Goal: Task Accomplishment & Management: Manage account settings

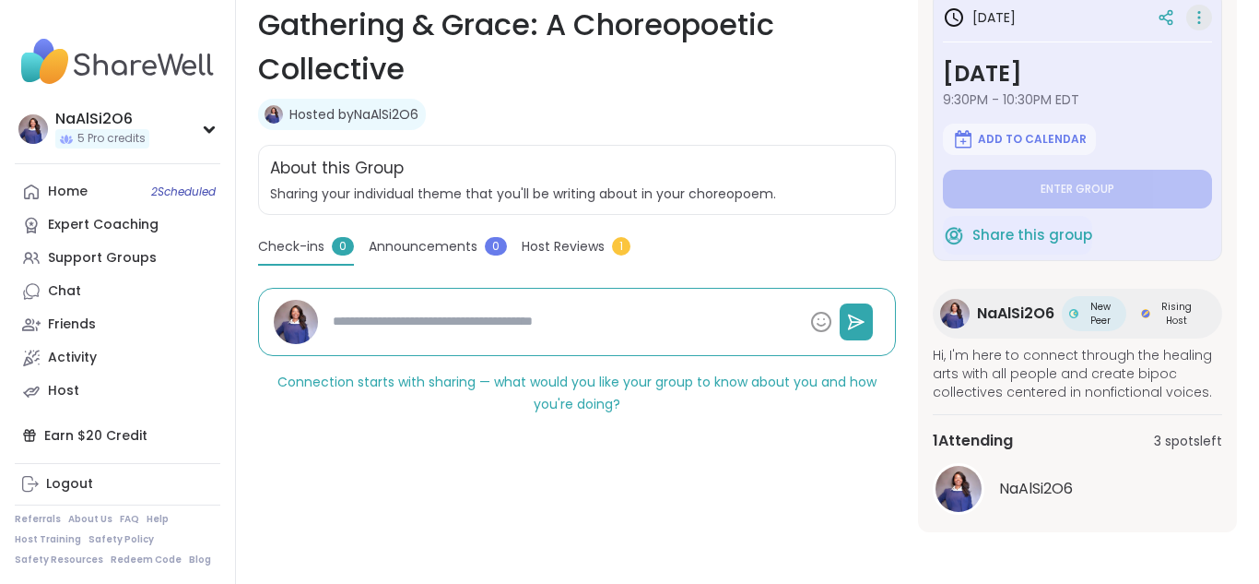
click at [1204, 20] on icon at bounding box center [1199, 18] width 18 height 26
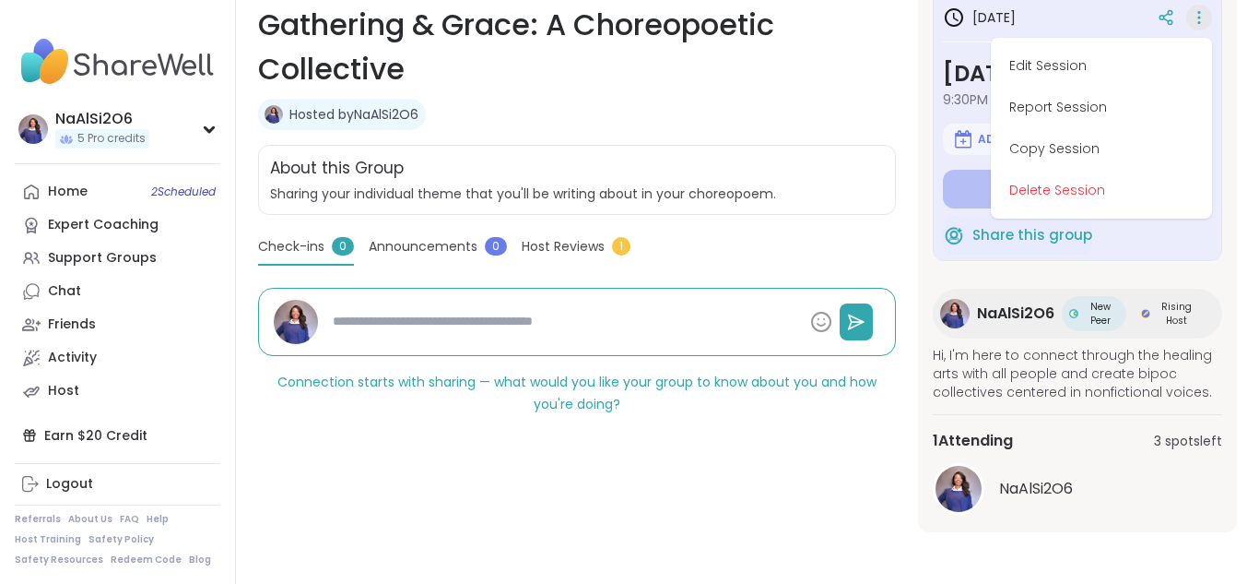
click at [477, 559] on div "Healing Gathering & Grace: A Choreopoetic Collective Hosted by NaAlSi2O6 Share …" at bounding box center [747, 147] width 1023 height 871
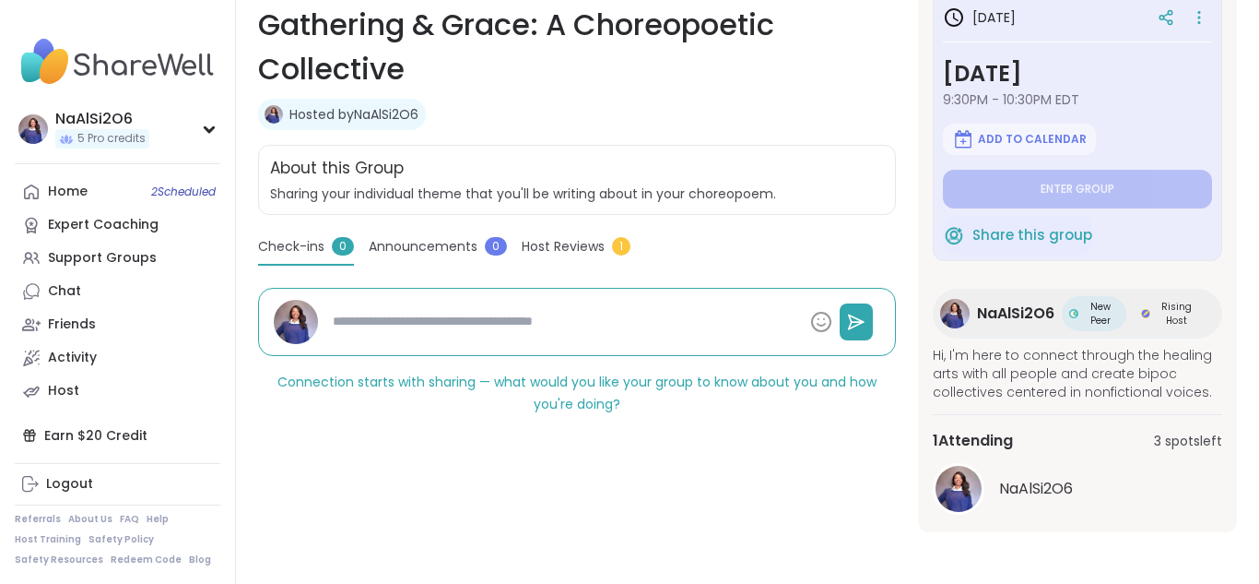
click at [742, 476] on div "Healing Gathering & Grace: A Choreopoetic Collective Hosted by NaAlSi2O6 Share …" at bounding box center [577, 254] width 638 height 556
click at [79, 195] on div "Home 2 Scheduled" at bounding box center [68, 192] width 40 height 18
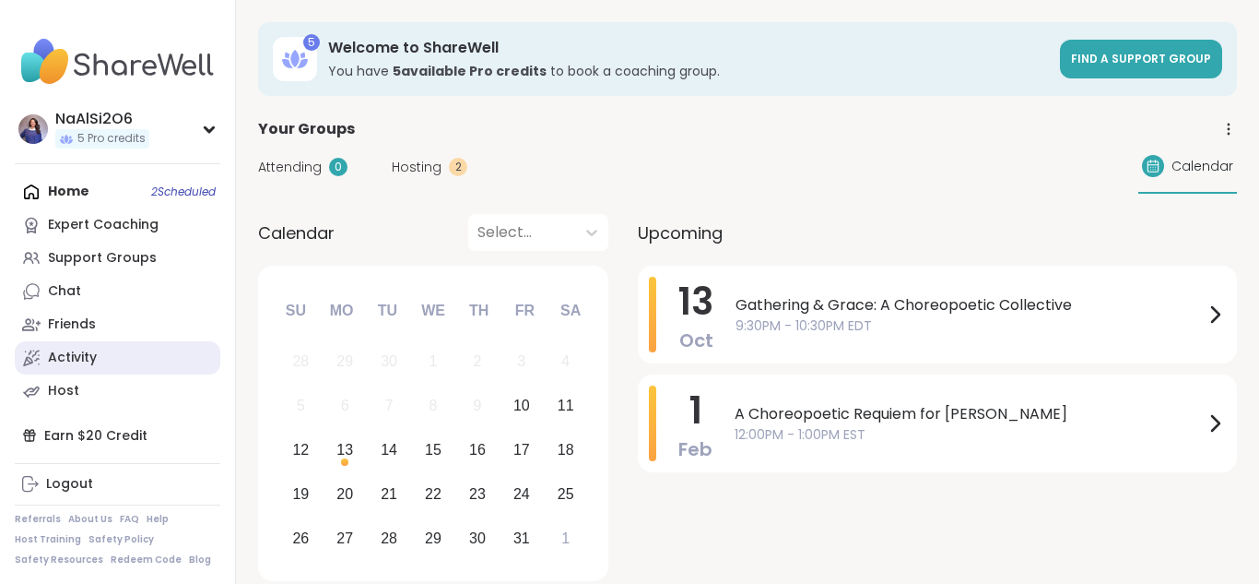
click at [52, 357] on div "Activity" at bounding box center [72, 357] width 49 height 18
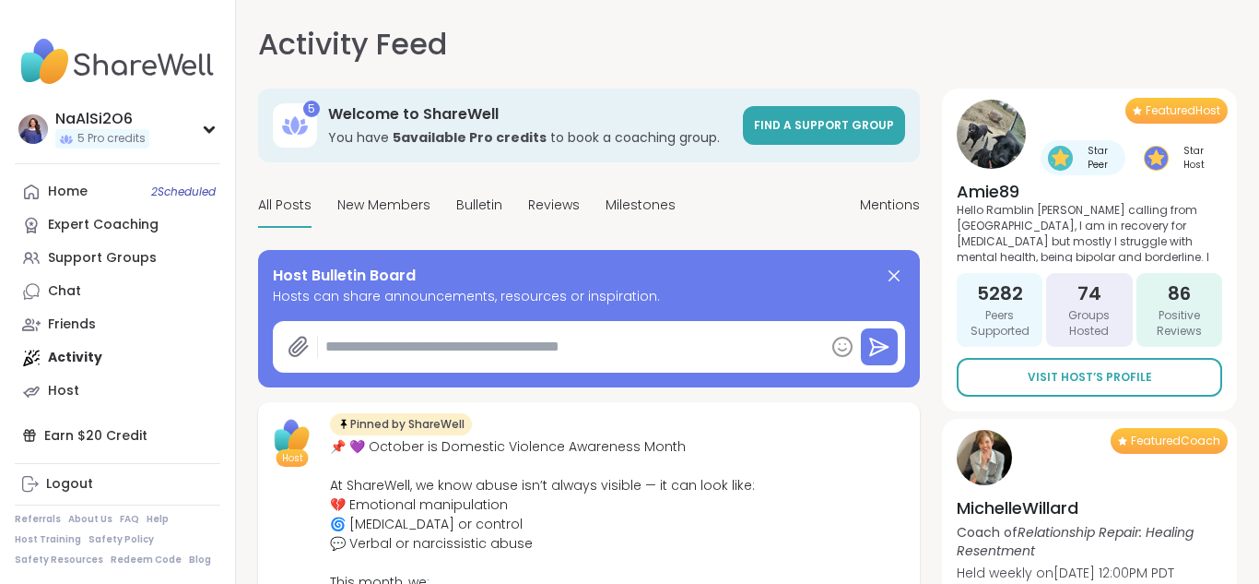
type textarea "*"
click at [59, 389] on div "Host" at bounding box center [63, 391] width 31 height 18
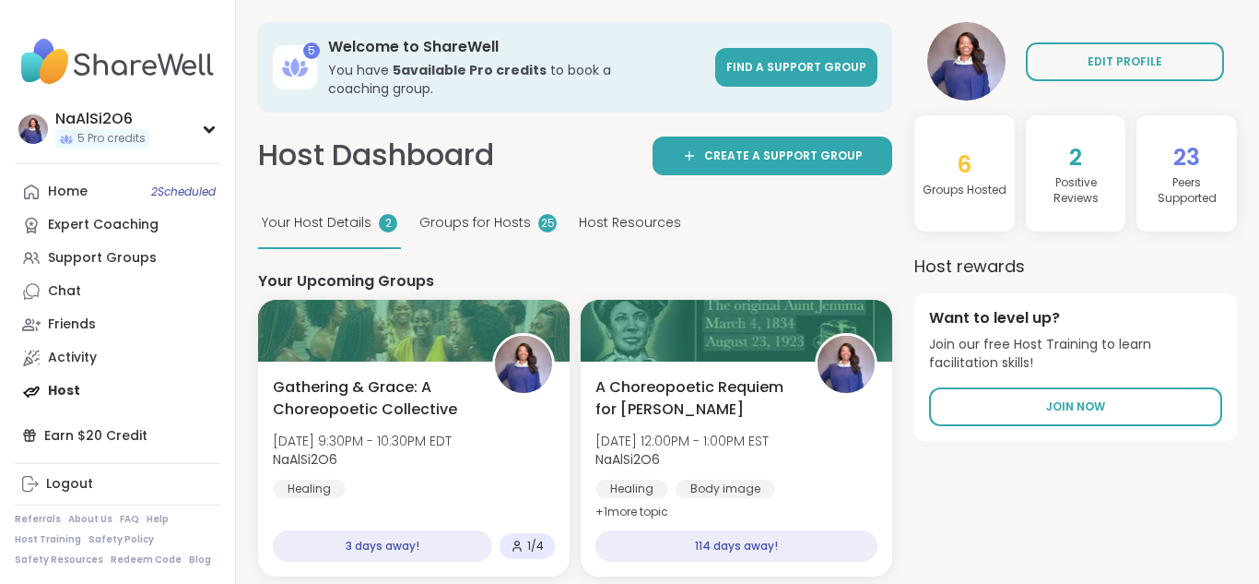
click at [462, 213] on span "Groups for Hosts" at bounding box center [475, 222] width 112 height 19
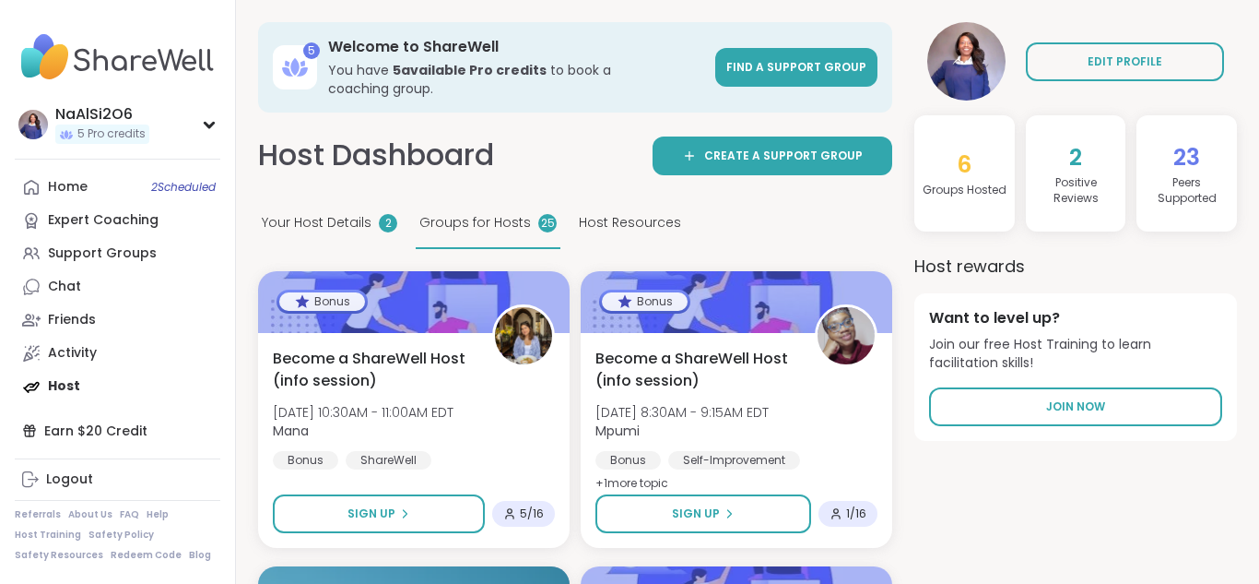
click at [305, 213] on span "Your Host Details" at bounding box center [317, 222] width 110 height 19
